Goal: Task Accomplishment & Management: Manage account settings

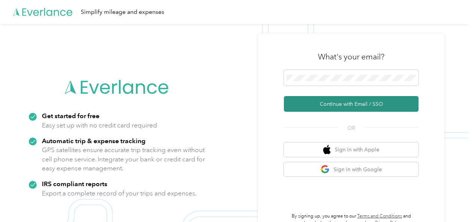
click at [326, 106] on button "Continue with Email / SSO" at bounding box center [351, 104] width 135 height 16
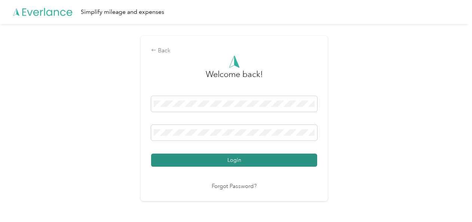
click at [249, 158] on button "Login" at bounding box center [234, 160] width 166 height 13
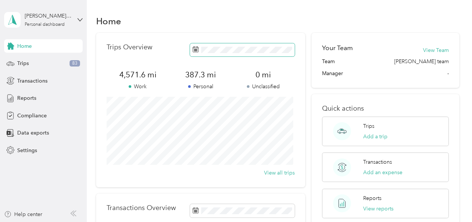
click at [195, 49] on icon at bounding box center [196, 49] width 6 height 6
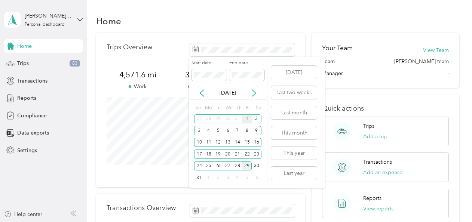
click at [248, 119] on div "1" at bounding box center [248, 119] width 10 height 9
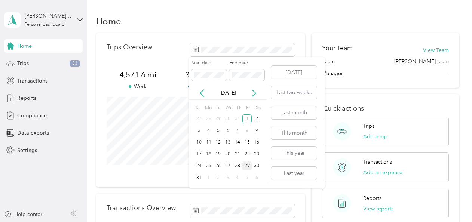
click at [248, 167] on div "29" at bounding box center [248, 166] width 10 height 9
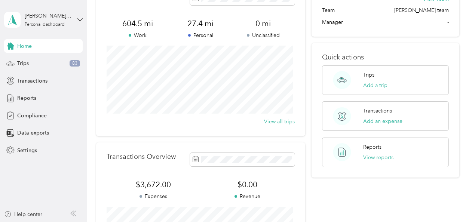
scroll to position [17, 0]
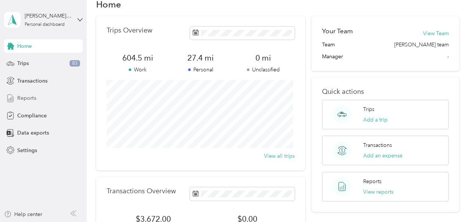
click at [34, 98] on span "Reports" at bounding box center [26, 98] width 19 height 8
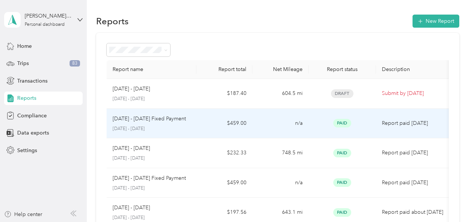
drag, startPoint x: 173, startPoint y: 134, endPoint x: 176, endPoint y: 82, distance: 52.1
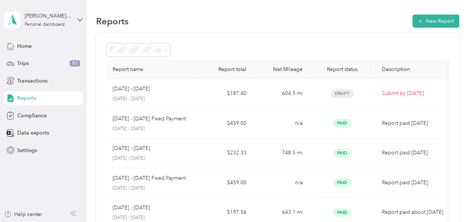
click at [315, 6] on div "Reports New Report Report name Report total Net Mileage Report status Descripti…" at bounding box center [278, 224] width 382 height 449
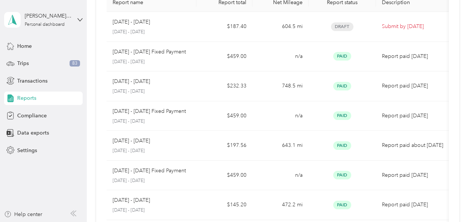
scroll to position [51, 0]
